Goal: Task Accomplishment & Management: Manage account settings

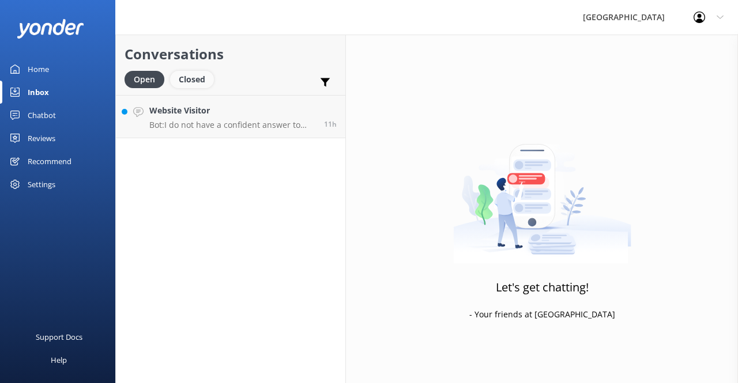
click at [198, 82] on div "Closed" at bounding box center [192, 79] width 44 height 17
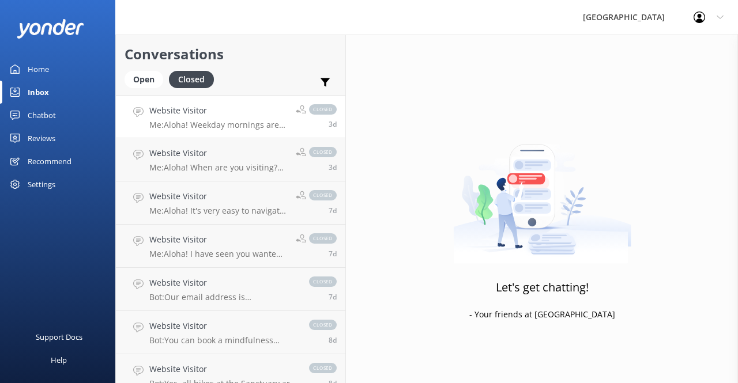
click at [248, 137] on link "Website Visitor Me: Aloha! Weekday mornings are usually the best time to visit,…" at bounding box center [230, 116] width 229 height 43
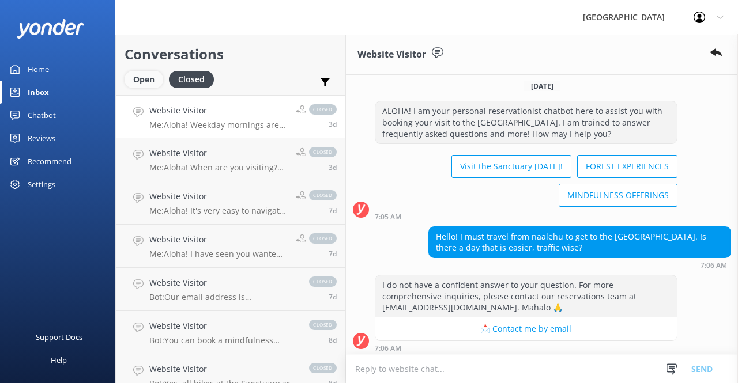
click at [153, 82] on div "Open" at bounding box center [144, 79] width 39 height 17
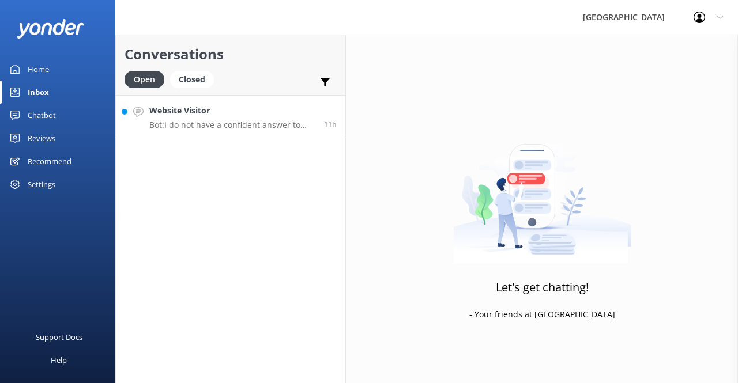
click at [186, 123] on p "Bot: I do not have a confident answer to your question. For more comprehensive …" at bounding box center [232, 125] width 166 height 10
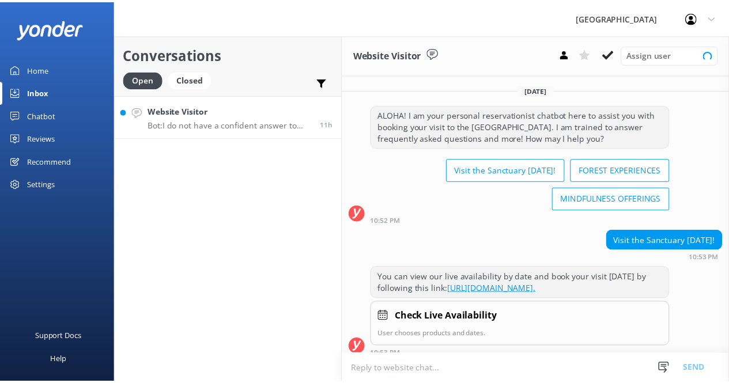
scroll to position [150, 0]
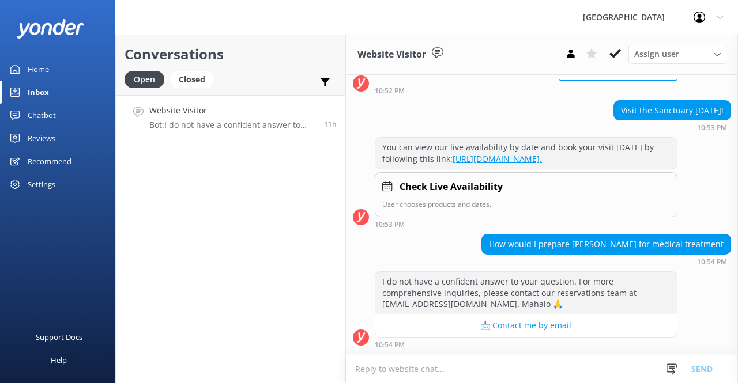
click at [51, 139] on div "Reviews" at bounding box center [42, 138] width 28 height 23
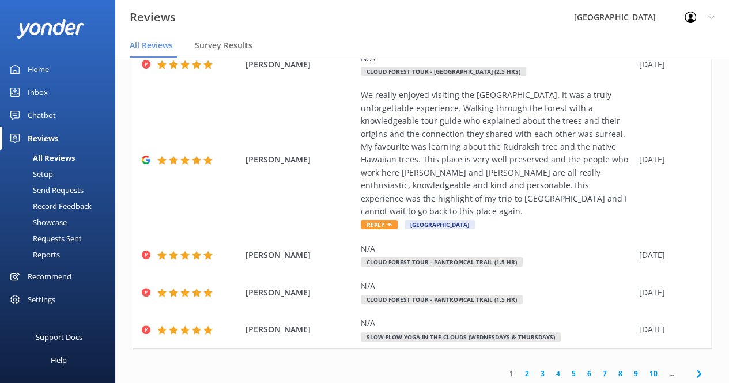
scroll to position [392, 0]
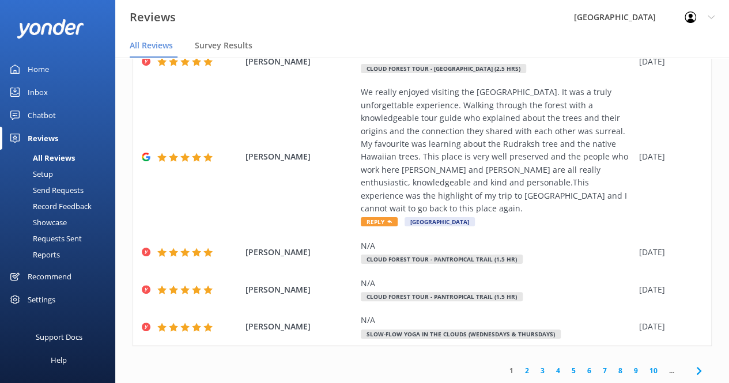
click at [519, 373] on link "2" at bounding box center [527, 370] width 16 height 11
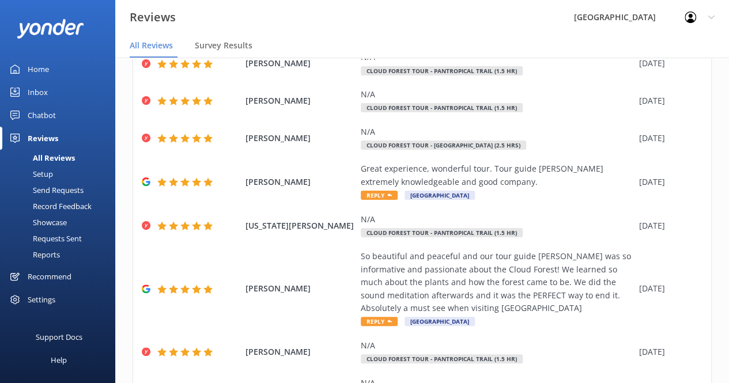
scroll to position [327, 0]
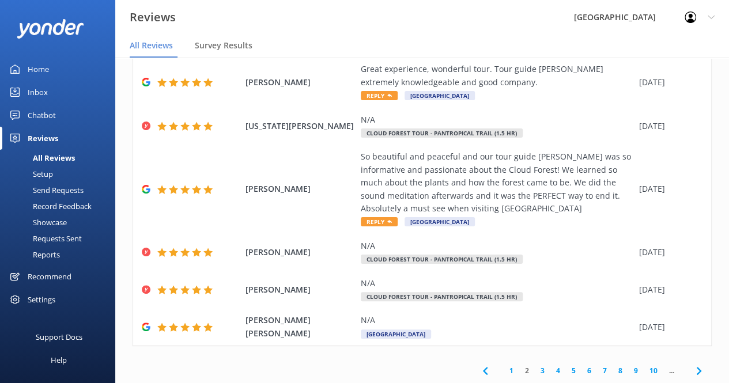
click at [535, 370] on link "3" at bounding box center [543, 370] width 16 height 11
